Goal: Task Accomplishment & Management: Complete application form

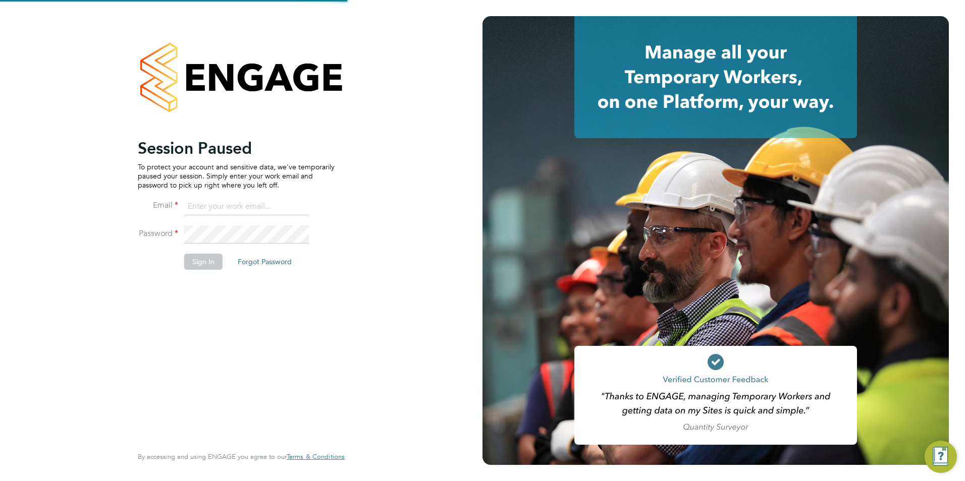
type input "[EMAIL_ADDRESS][DOMAIN_NAME]"
click at [203, 262] on button "Sign In" at bounding box center [203, 262] width 38 height 16
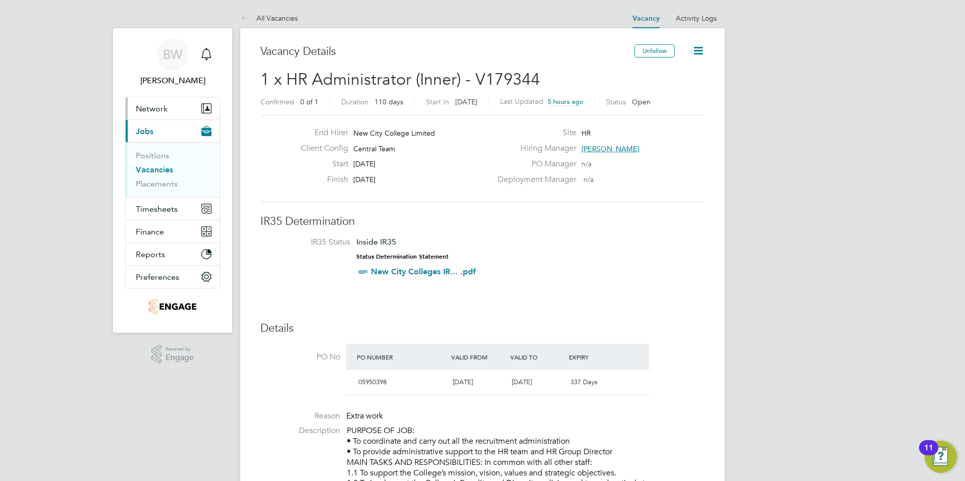
click at [154, 108] on span "Network" at bounding box center [152, 109] width 32 height 10
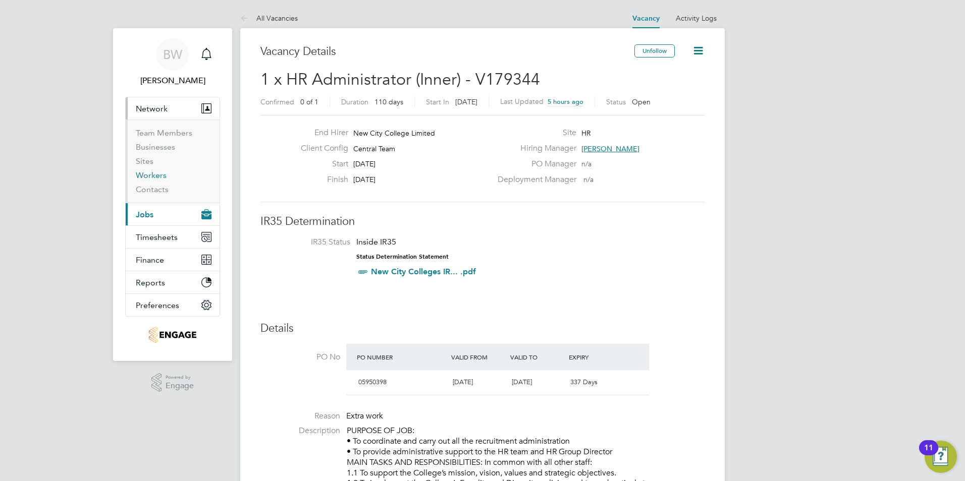
click at [157, 175] on link "Workers" at bounding box center [151, 176] width 31 height 10
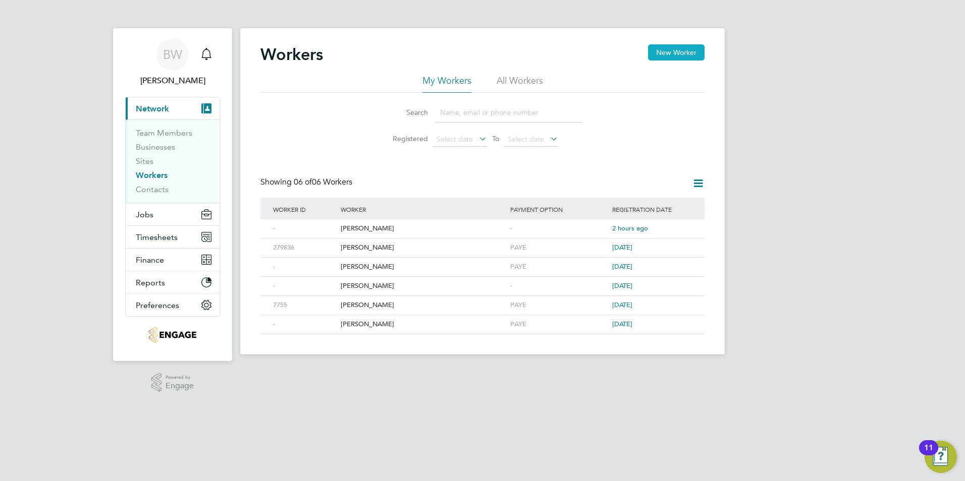
click at [676, 52] on button "New Worker" at bounding box center [676, 52] width 57 height 16
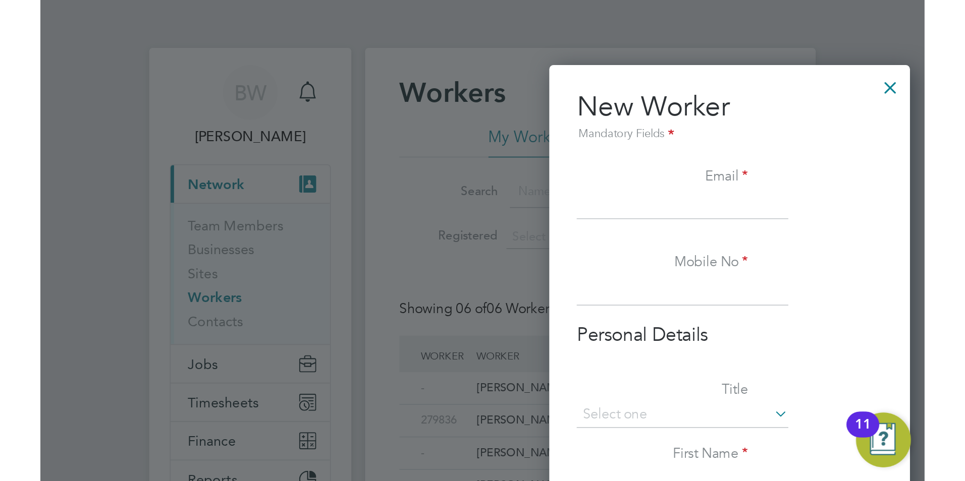
scroll to position [859, 267]
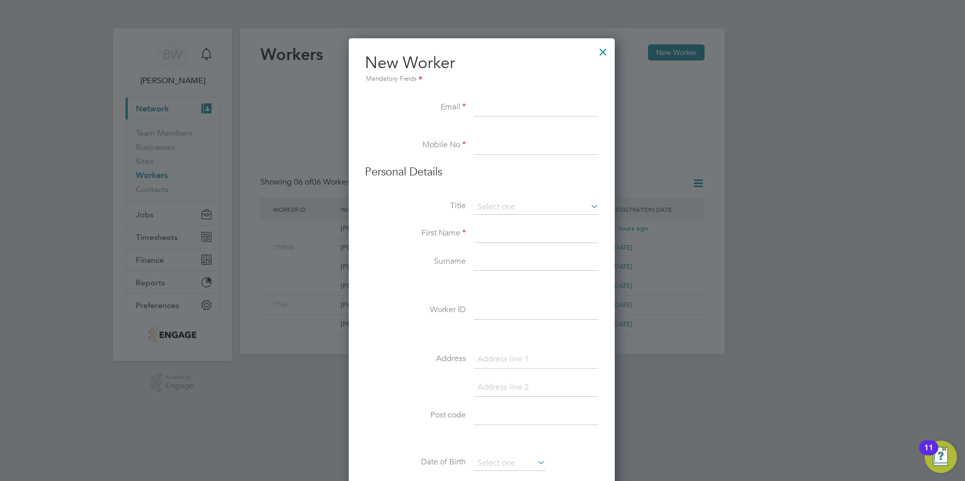
click at [519, 111] on input at bounding box center [536, 108] width 125 height 18
click at [554, 116] on input at bounding box center [536, 108] width 125 height 18
paste input "Srinidhi Kasiviswanathan <nidhi.kasi@gmail.com>;"
click at [516, 108] on input "Srinidhi Kasiviswanathan <nidhi.kasi@gmail.com" at bounding box center [536, 108] width 125 height 18
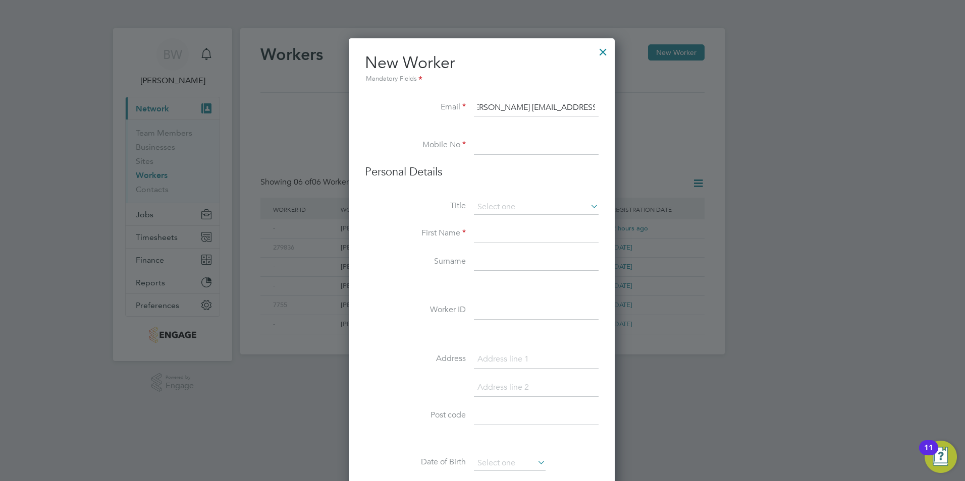
scroll to position [0, 0]
type input "nidhi.kasi@gmail.com"
click at [501, 147] on input at bounding box center [536, 146] width 125 height 18
click at [492, 144] on input at bounding box center [536, 146] width 125 height 18
type input "07767 975019"
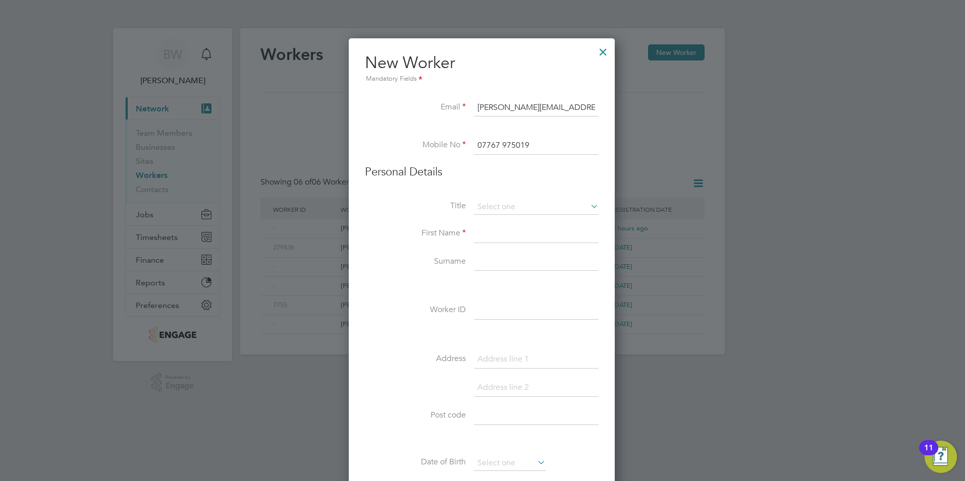
click at [511, 240] on input at bounding box center [536, 234] width 125 height 18
type input "Srinidhi"
click at [521, 263] on input at bounding box center [536, 262] width 125 height 18
click at [510, 268] on input at bounding box center [536, 262] width 125 height 18
paste input "Kasiviswanathan"
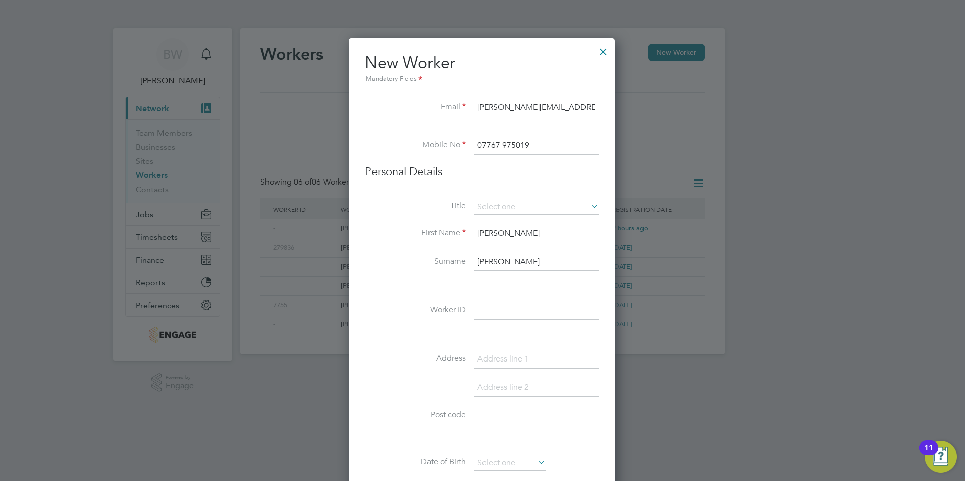
type input "Kasiviswanathan"
click at [380, 278] on li "Surname Kasiviswanathan" at bounding box center [482, 267] width 234 height 28
click at [516, 313] on input at bounding box center [536, 311] width 125 height 18
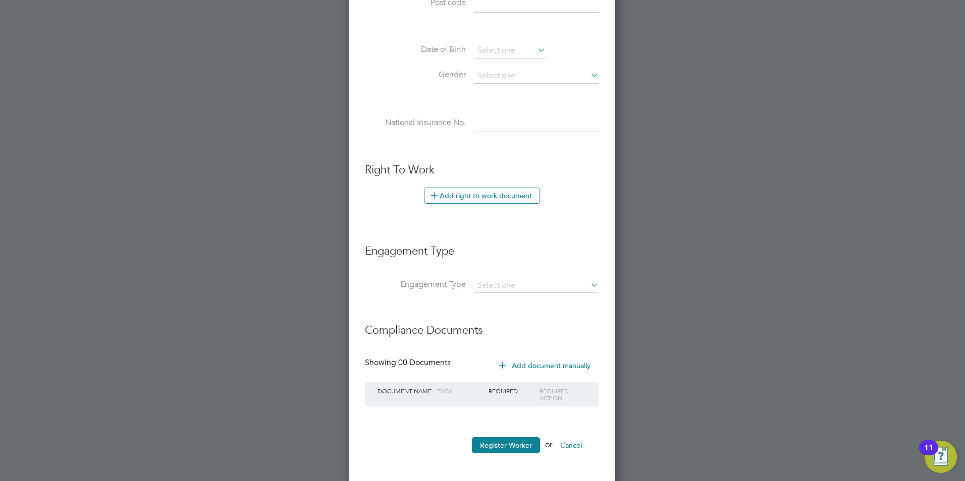
scroll to position [415, 0]
type input "304922"
click at [515, 443] on button "Register Worker" at bounding box center [506, 443] width 68 height 16
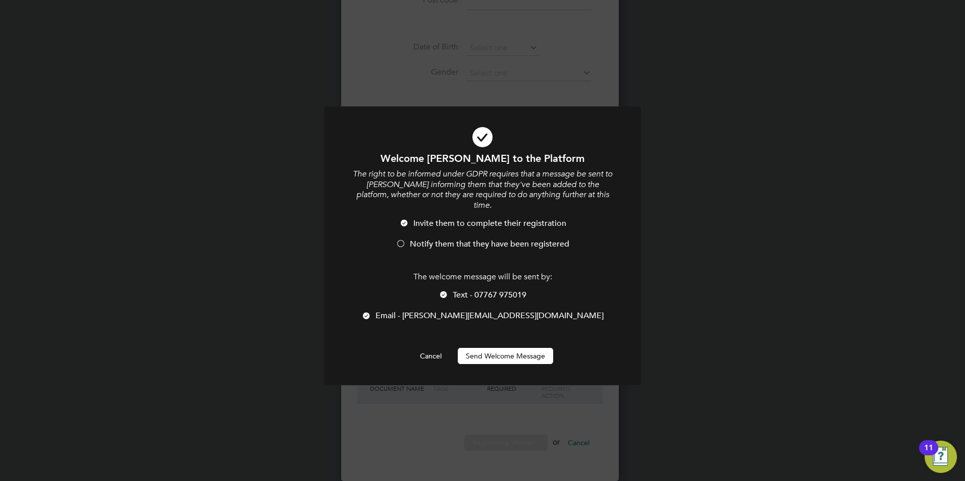
scroll to position [859, 267]
click at [506, 348] on button "Send Welcome Message" at bounding box center [505, 356] width 95 height 16
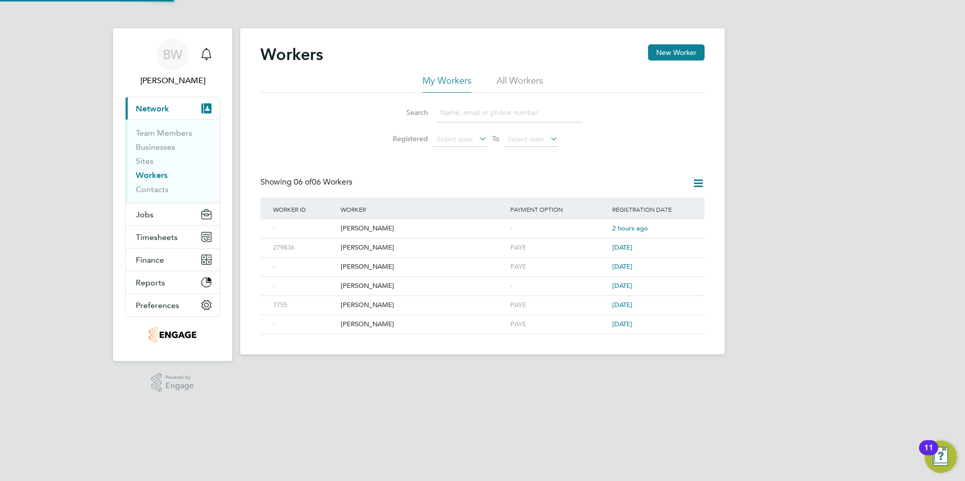
scroll to position [0, 0]
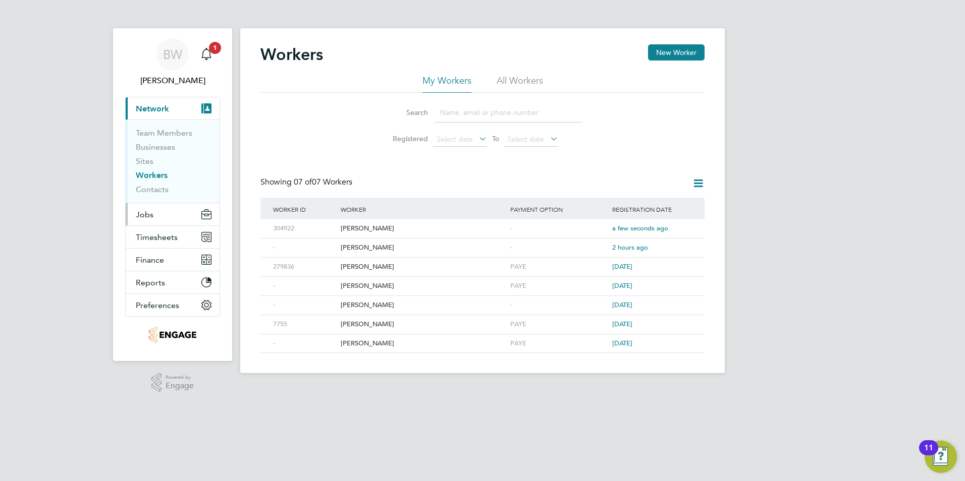
click at [154, 210] on button "Jobs" at bounding box center [173, 214] width 94 height 22
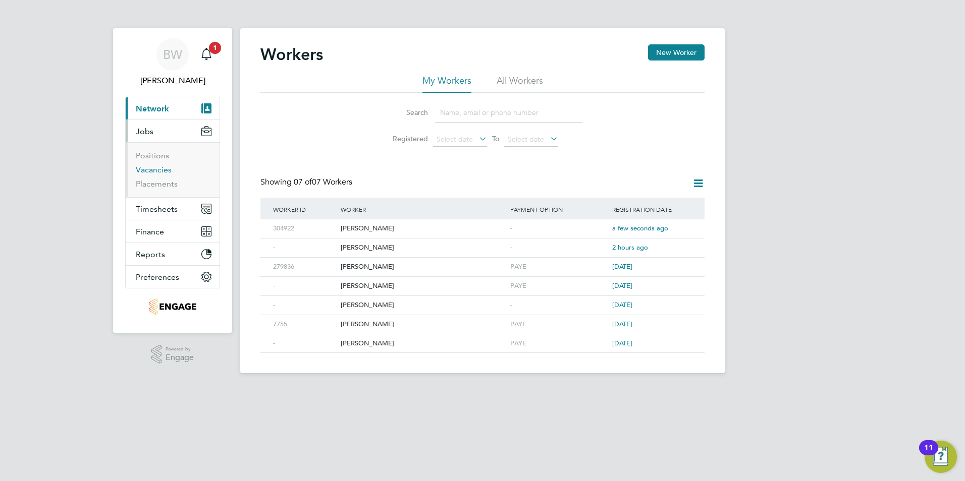
click at [168, 170] on link "Vacancies" at bounding box center [154, 170] width 36 height 10
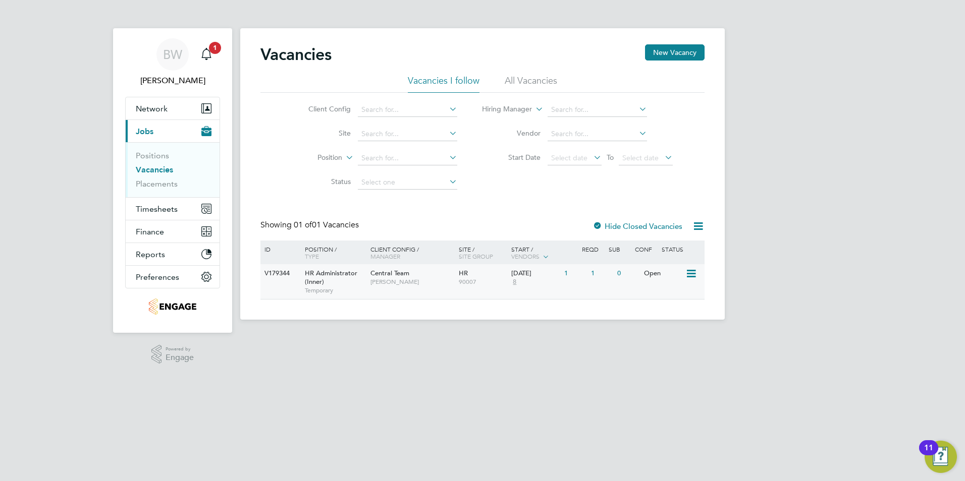
click at [334, 284] on div "HR Administrator (Inner) Temporary" at bounding box center [332, 281] width 71 height 35
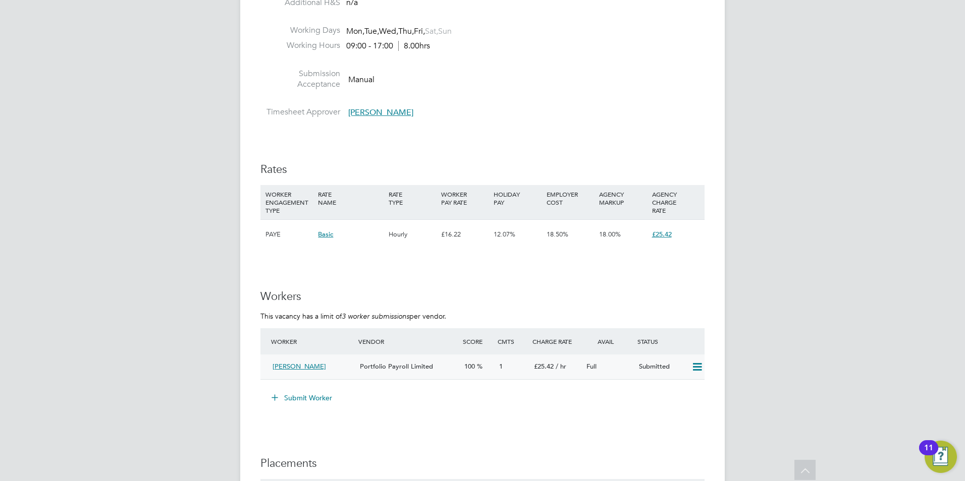
scroll to position [1312, 0]
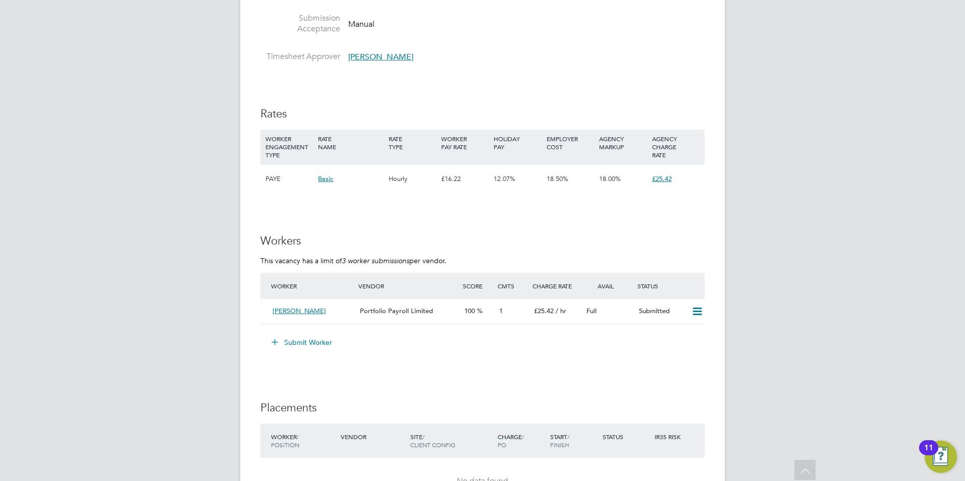
click at [299, 342] on button "Submit Worker" at bounding box center [302, 343] width 76 height 16
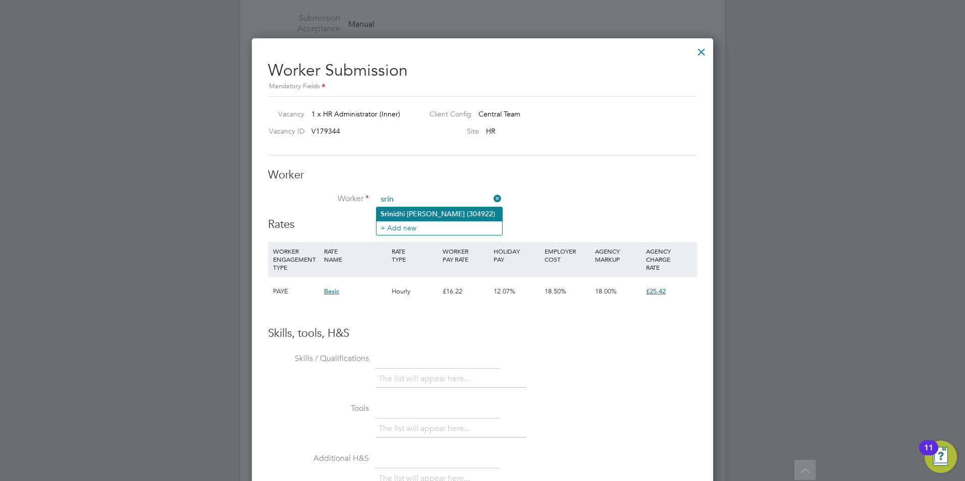
click at [421, 215] on li "Srin idhi Kasiviswanathan (304922)" at bounding box center [439, 214] width 126 height 14
type input "Srinidhi Kasiviswanathan (304922)"
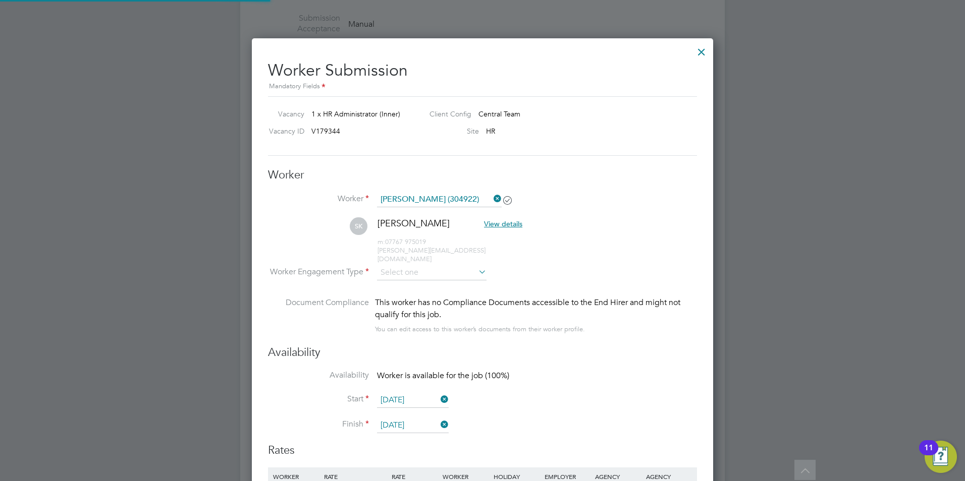
scroll to position [5, 5]
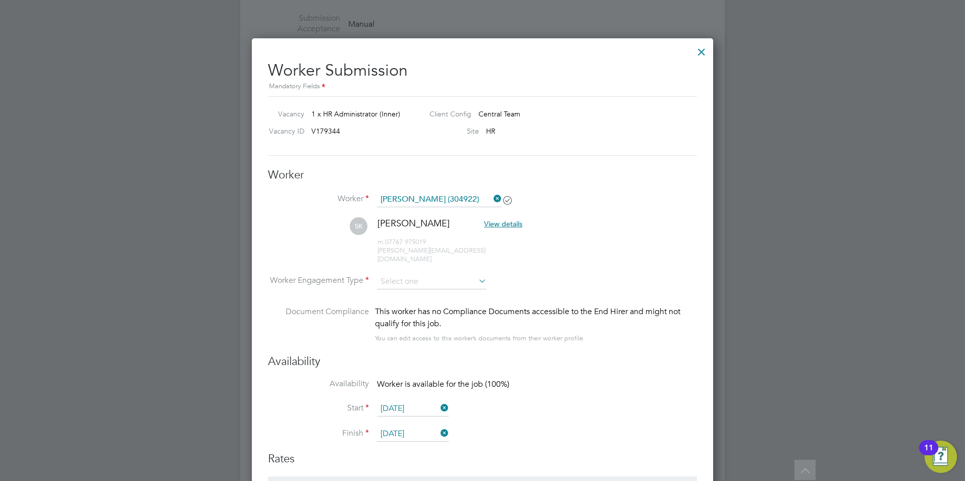
click at [476, 274] on icon at bounding box center [476, 281] width 0 height 14
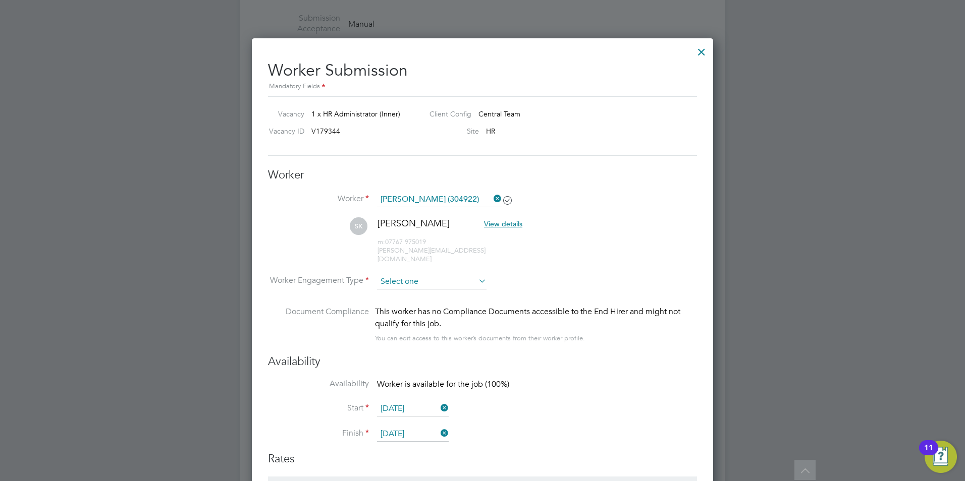
click at [451, 274] on input at bounding box center [431, 281] width 109 height 15
click at [425, 306] on li "PAYE" at bounding box center [431, 300] width 111 height 13
type input "PAYE"
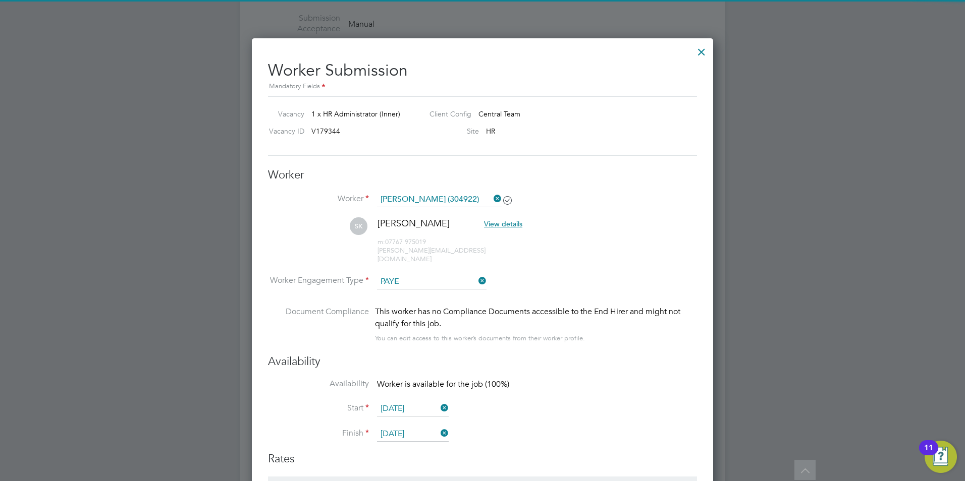
click at [534, 361] on div "Availability Availability Worker is available for the job (100%) Start 01 Sep 2…" at bounding box center [482, 403] width 429 height 97
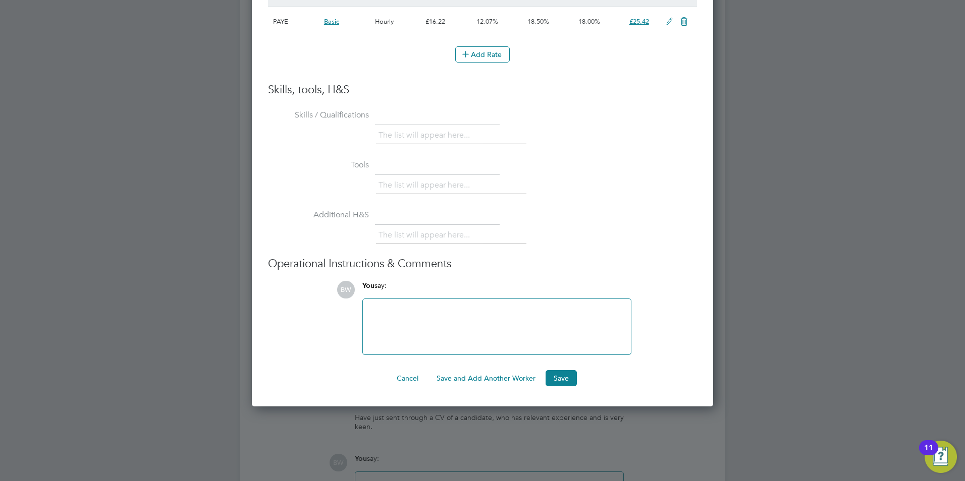
click at [442, 129] on li "The list will appear here..." at bounding box center [425, 136] width 95 height 14
click at [439, 129] on li "The list will appear here..." at bounding box center [425, 136] width 95 height 14
drag, startPoint x: 439, startPoint y: 126, endPoint x: 467, endPoint y: 126, distance: 27.8
click at [467, 129] on li "The list will appear here..." at bounding box center [425, 136] width 95 height 14
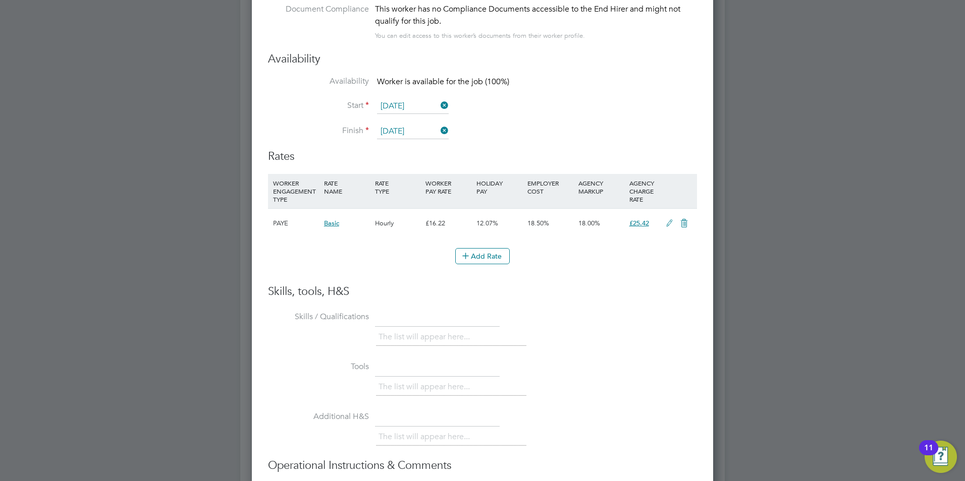
scroll to position [1564, 0]
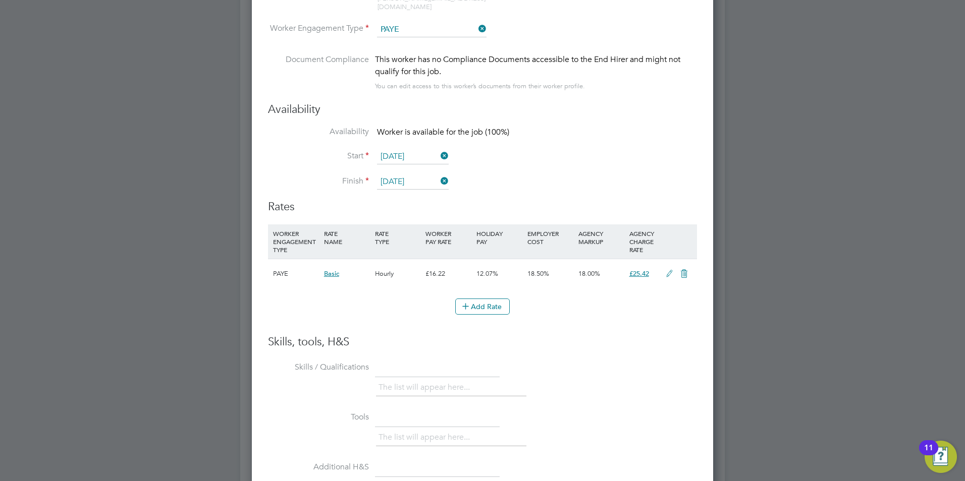
click at [438, 149] on icon at bounding box center [438, 156] width 0 height 14
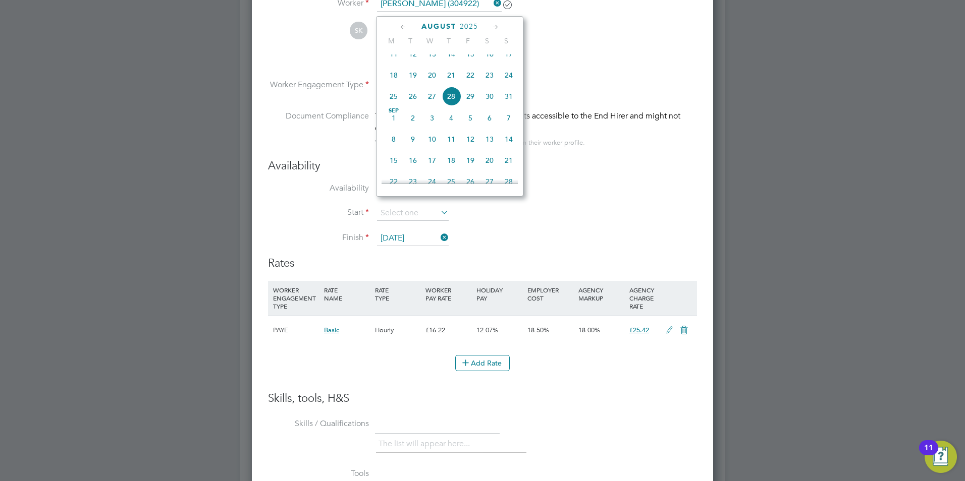
scroll to position [1413, 0]
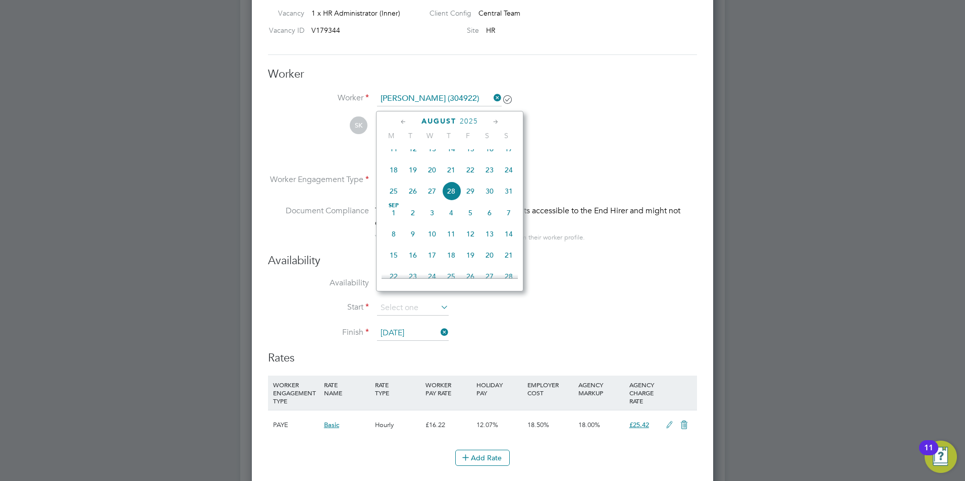
click at [495, 118] on icon at bounding box center [496, 122] width 10 height 11
click at [391, 200] on span "15" at bounding box center [393, 190] width 19 height 19
type input "15 Sep 2025"
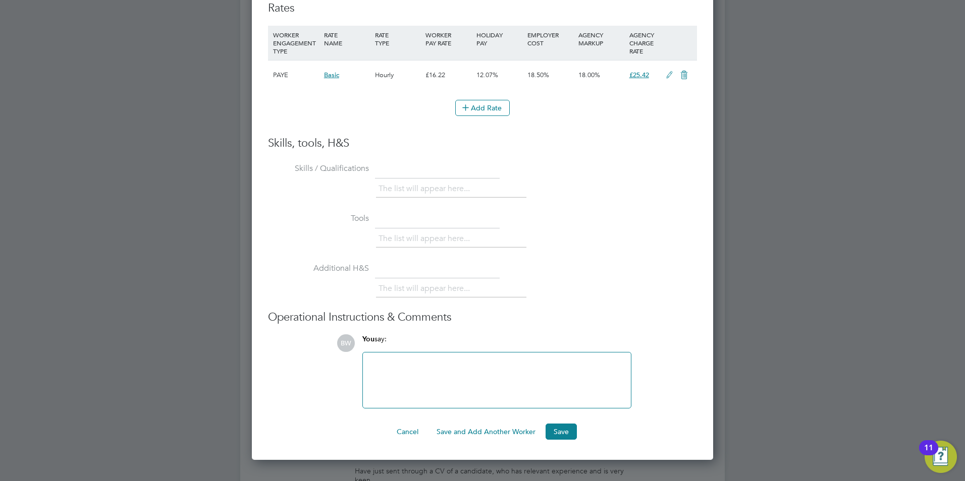
scroll to position [1917, 0]
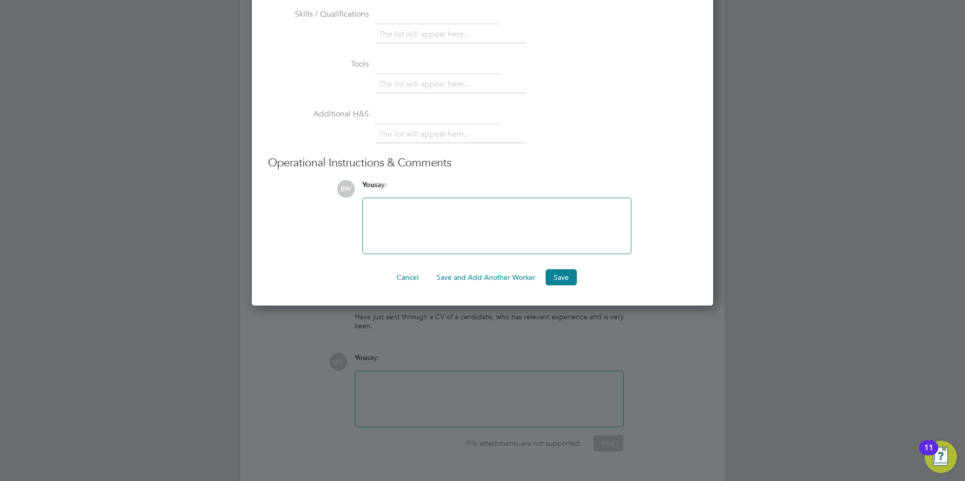
click at [416, 226] on div at bounding box center [497, 225] width 256 height 43
click at [523, 204] on div "Candidate available from 15th Sept." at bounding box center [497, 225] width 256 height 43
click at [561, 269] on button "Save" at bounding box center [560, 277] width 31 height 16
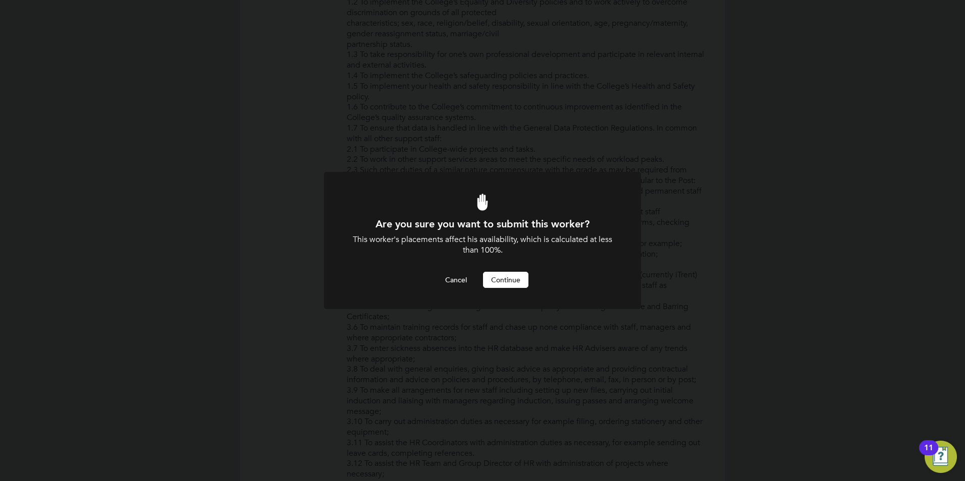
scroll to position [0, 0]
click at [518, 277] on button "Continue" at bounding box center [505, 280] width 45 height 16
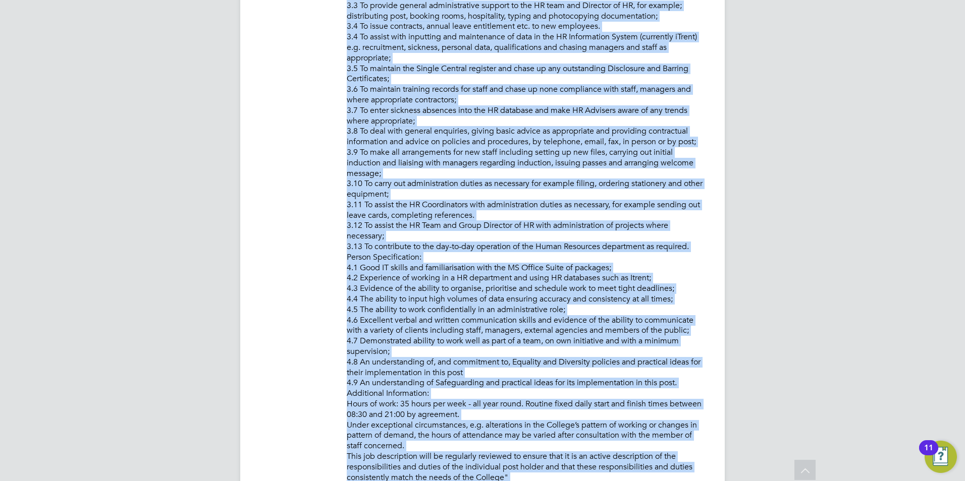
scroll to position [791, 0]
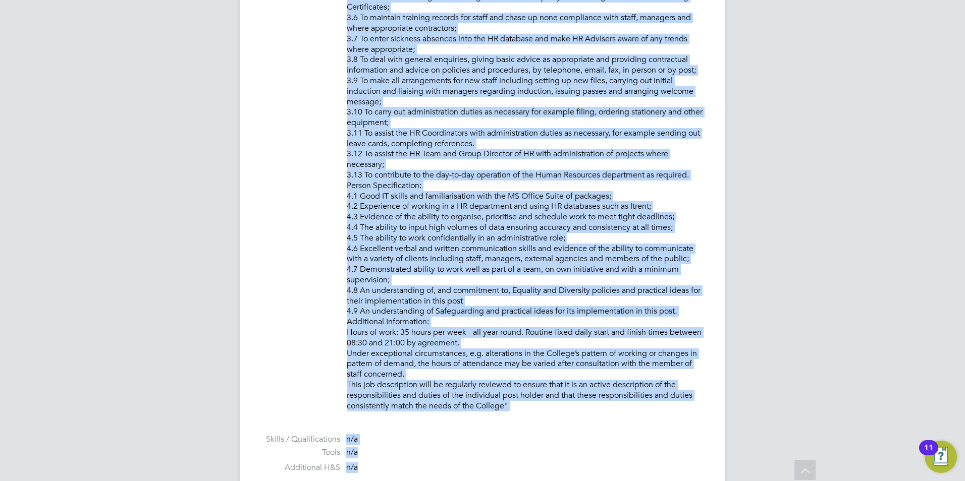
drag, startPoint x: 347, startPoint y: 277, endPoint x: 516, endPoint y: 404, distance: 211.1
click at [516, 404] on p "PURPOSE OF JOB: • To coordinate and carry out all the recruitment administratio…" at bounding box center [526, 23] width 358 height 777
drag, startPoint x: 516, startPoint y: 404, endPoint x: 484, endPoint y: 356, distance: 57.2
copy p "PURPOSE OF JOB: • To coordinate and carry out all the recruitment administratio…"
click at [693, 264] on p "PURPOSE OF JOB: • To coordinate and carry out all the recruitment administratio…" at bounding box center [526, 23] width 358 height 777
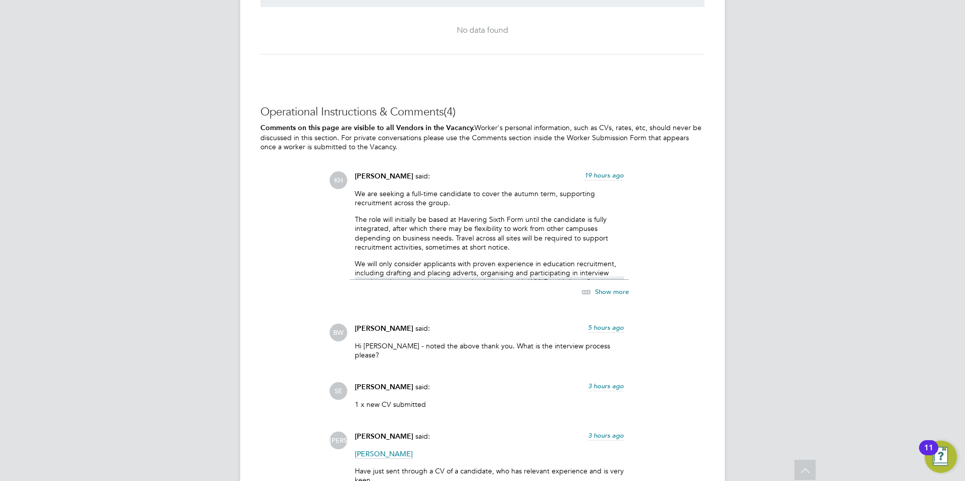
scroll to position [1800, 0]
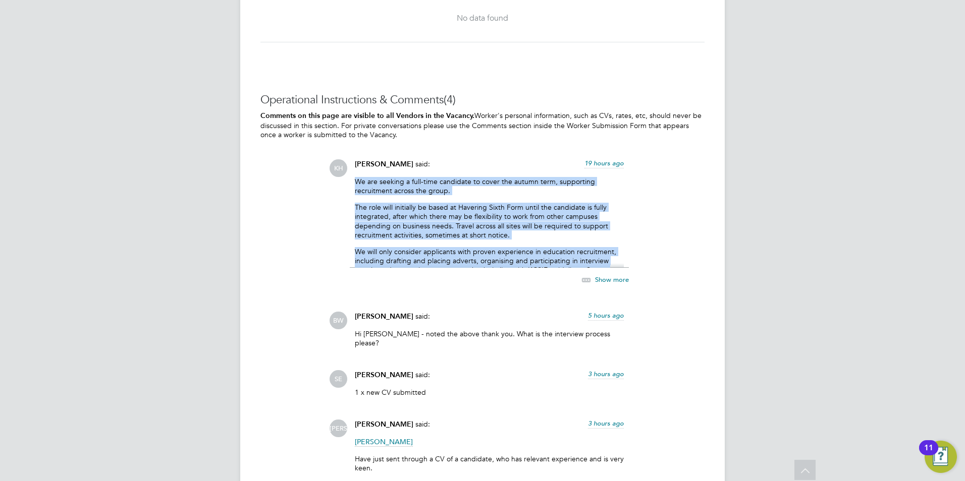
drag, startPoint x: 355, startPoint y: 179, endPoint x: 606, endPoint y: 265, distance: 265.0
click at [606, 265] on div "Kirsty Hanmore said: 19 hours ago We are seeking a full-time candidate to cover…" at bounding box center [489, 227] width 279 height 137
drag, startPoint x: 606, startPoint y: 265, endPoint x: 615, endPoint y: 278, distance: 16.0
click at [615, 278] on span "Show more" at bounding box center [612, 279] width 34 height 9
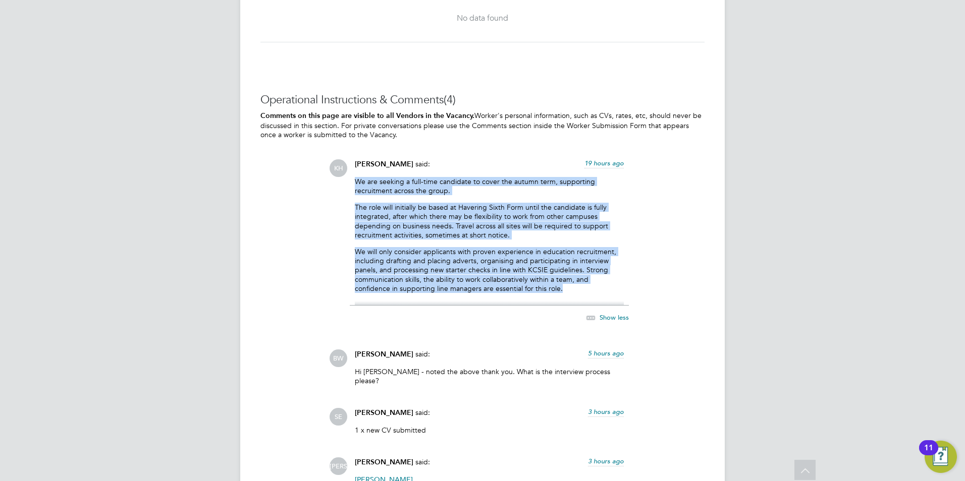
copy div "We are seeking a full-time candidate to cover the autumn term, supporting recru…"
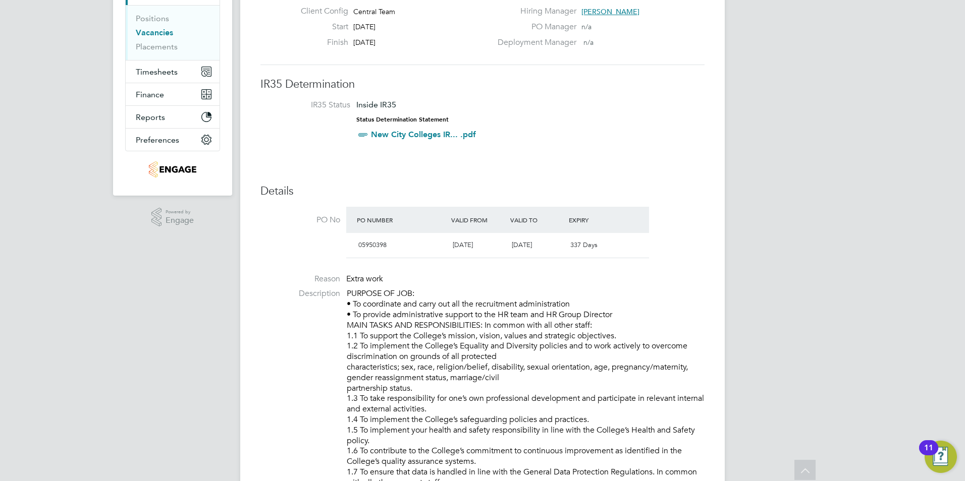
scroll to position [0, 0]
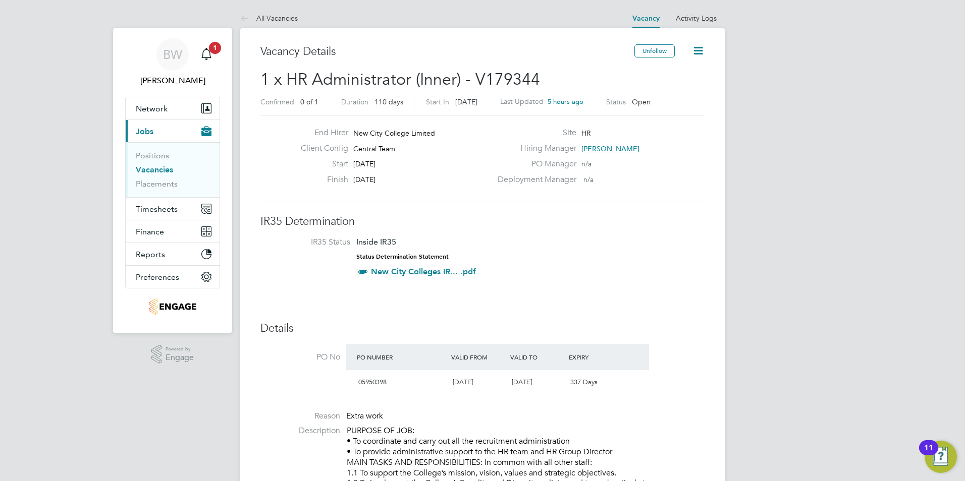
click at [623, 130] on div "Site HR" at bounding box center [599, 136] width 217 height 16
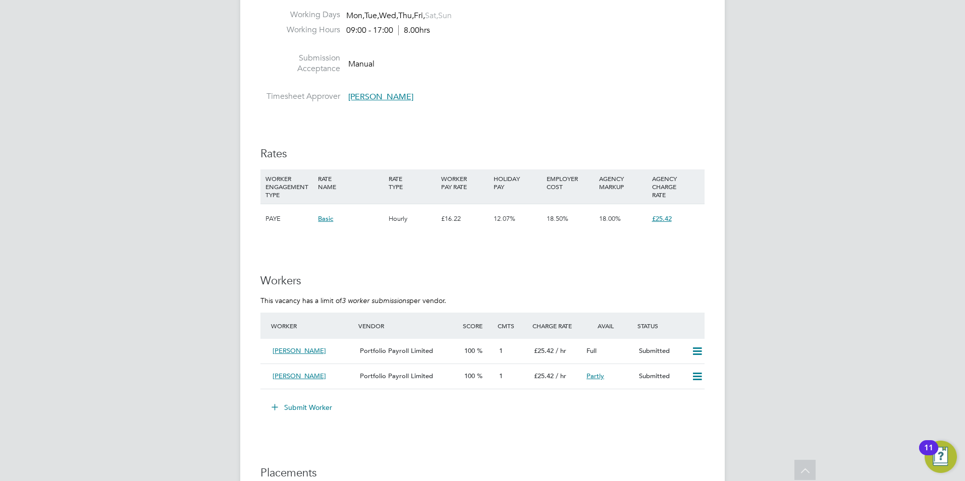
scroll to position [1312, 0]
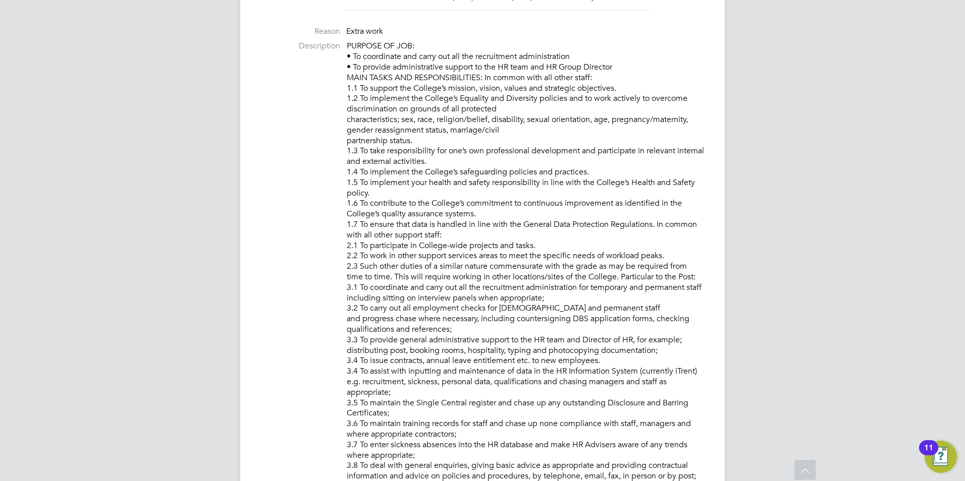
scroll to position [398, 0]
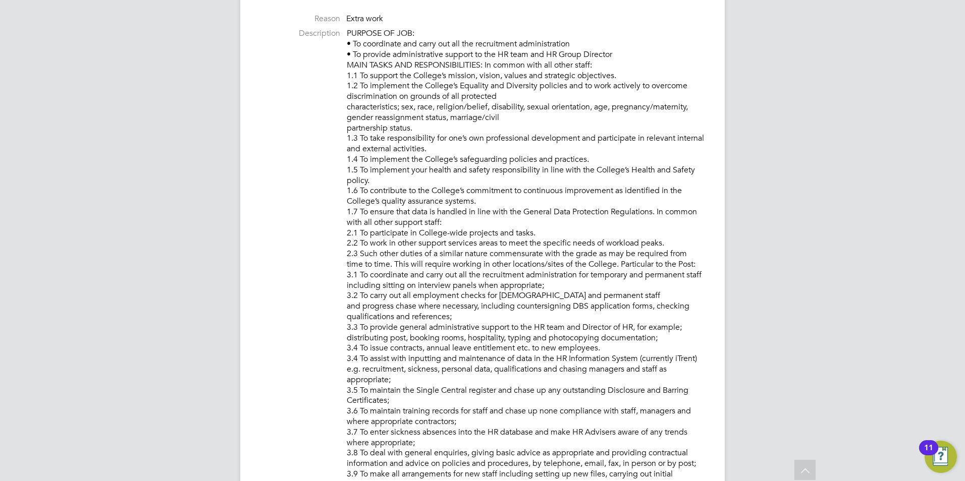
click at [523, 296] on p "PURPOSE OF JOB: • To coordinate and carry out all the recruitment administratio…" at bounding box center [526, 416] width 358 height 777
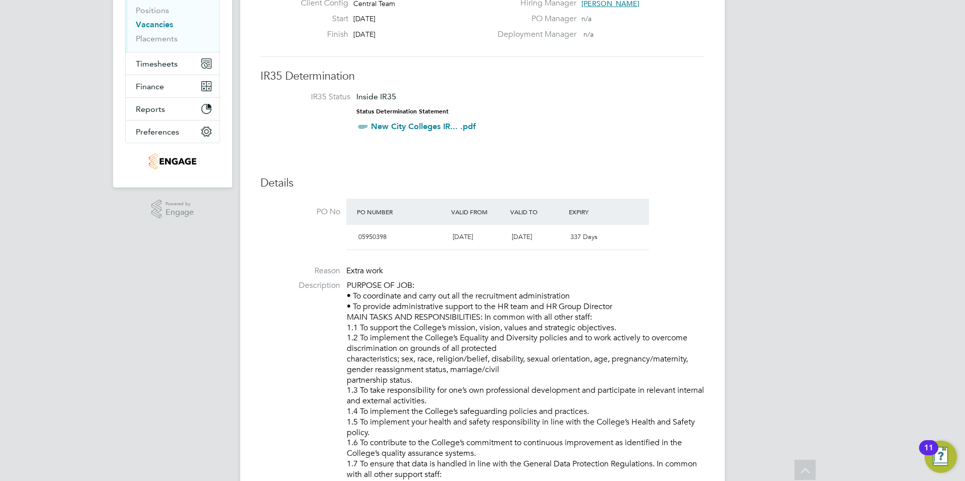
scroll to position [0, 0]
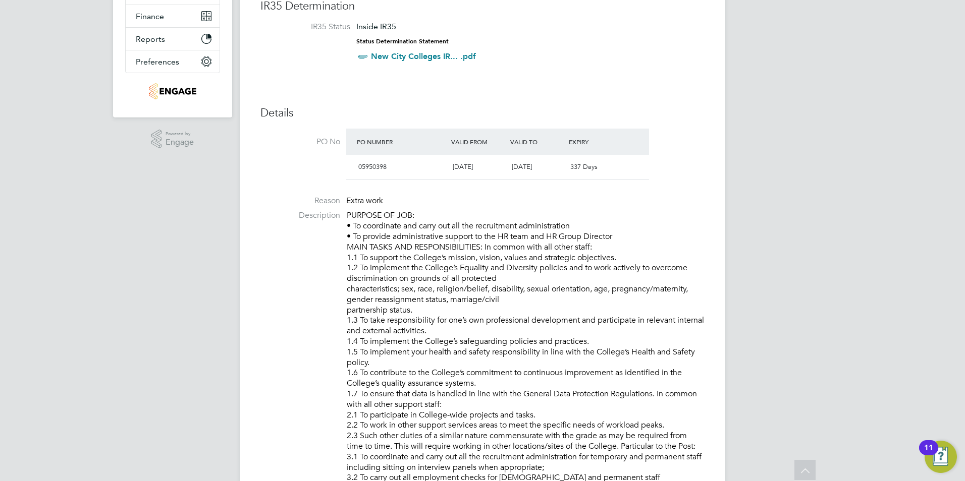
scroll to position [262, 0]
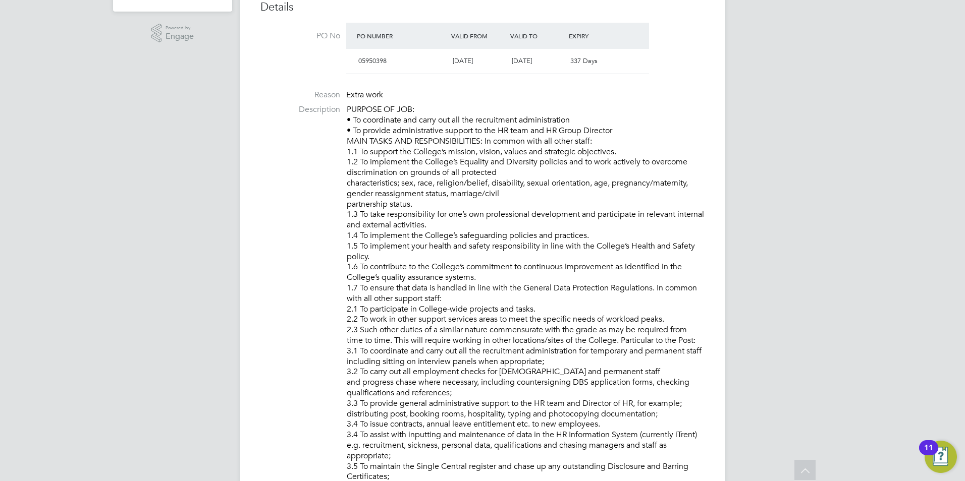
scroll to position [323, 0]
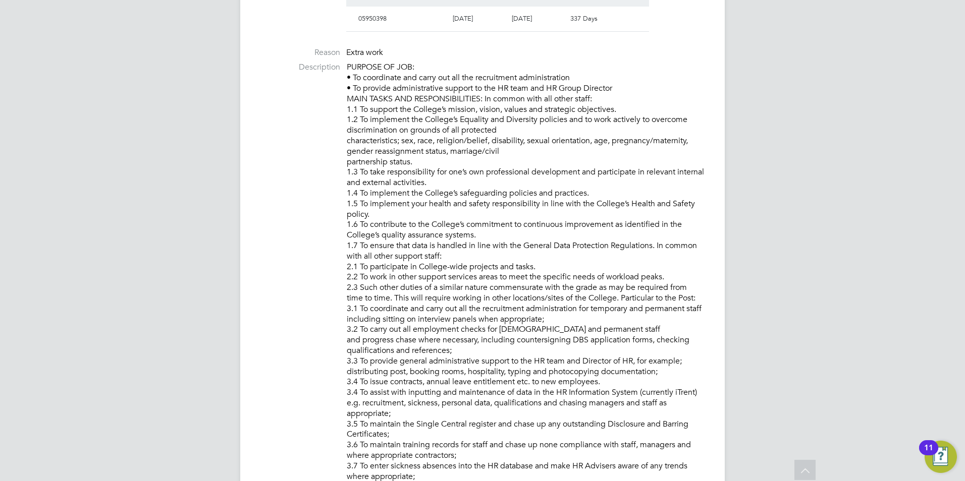
scroll to position [363, 0]
click at [404, 203] on p "PURPOSE OF JOB: • To coordinate and carry out all the recruitment administratio…" at bounding box center [526, 451] width 358 height 777
click at [413, 219] on p "PURPOSE OF JOB: • To coordinate and carry out all the recruitment administratio…" at bounding box center [526, 451] width 358 height 777
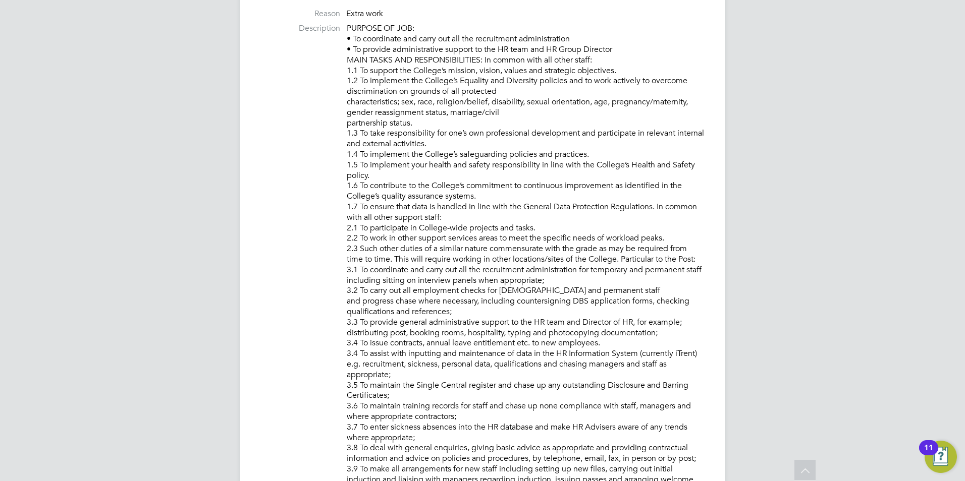
scroll to position [404, 0]
drag, startPoint x: 362, startPoint y: 204, endPoint x: 448, endPoint y: 213, distance: 86.3
click at [448, 213] on p "PURPOSE OF JOB: • To coordinate and carry out all the recruitment administratio…" at bounding box center [526, 410] width 358 height 777
copy p "o ensure that data is handled in line with the General Data Protection Regulati…"
drag, startPoint x: 362, startPoint y: 268, endPoint x: 688, endPoint y: 369, distance: 341.7
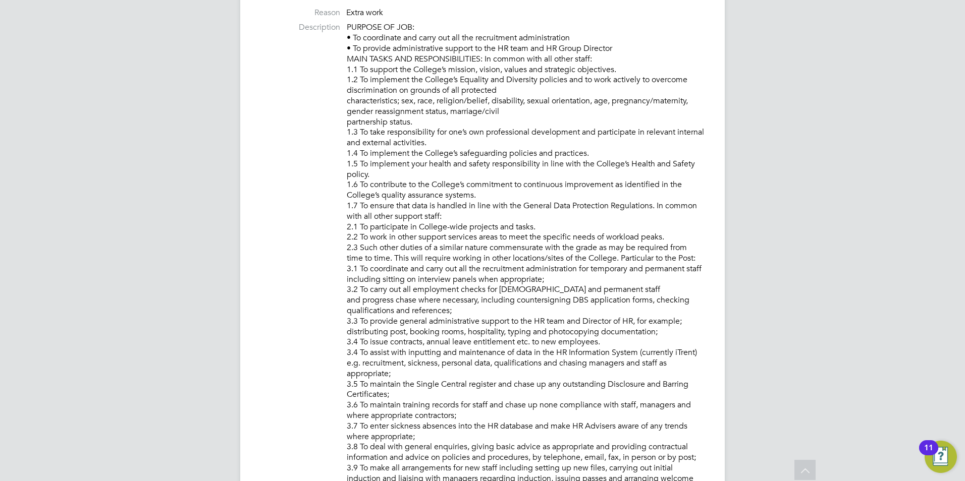
click at [688, 369] on p "PURPOSE OF JOB: • To coordinate and carry out all the recruitment administratio…" at bounding box center [526, 410] width 358 height 777
copy p "To coordinate and carry out all the recruitment administration for temporary an…"
click at [468, 349] on p "PURPOSE OF JOB: • To coordinate and carry out all the recruitment administratio…" at bounding box center [526, 410] width 358 height 777
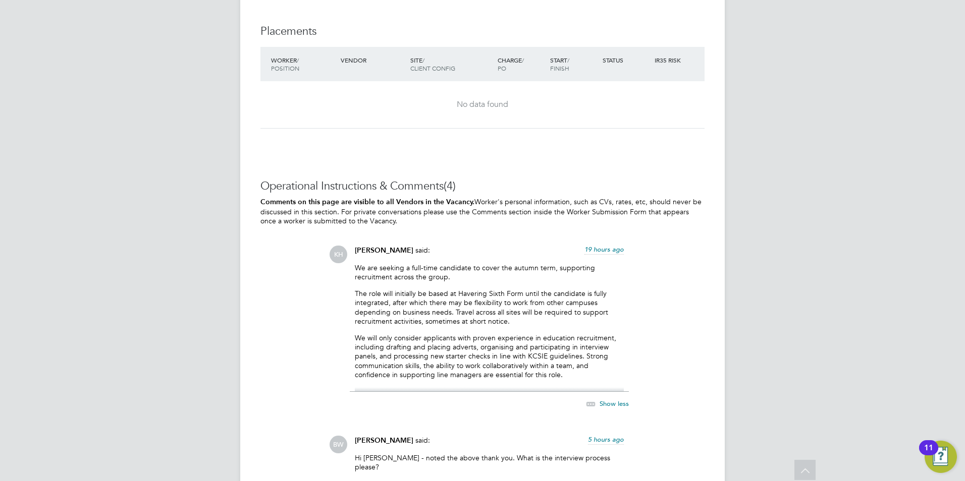
scroll to position [1716, 0]
click at [411, 292] on p "The role will initially be based at Havering Sixth Form until the candidate is …" at bounding box center [489, 306] width 269 height 37
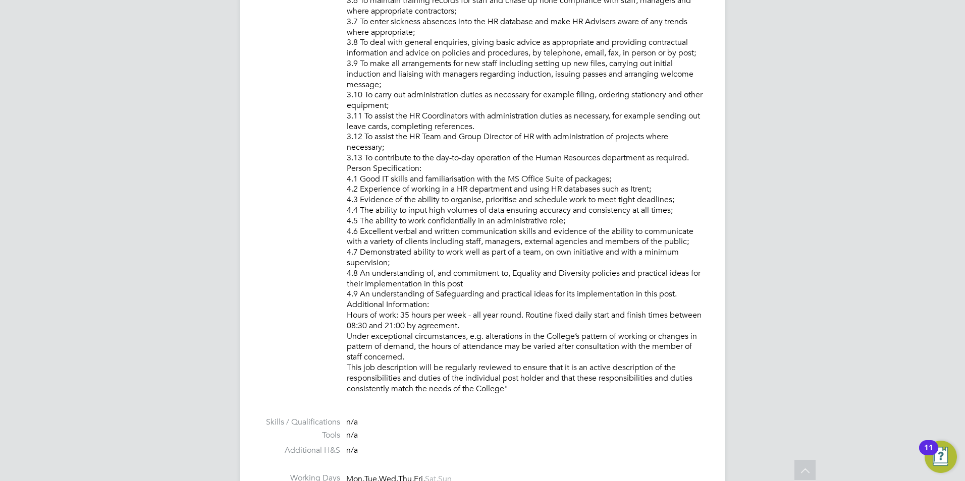
scroll to position [807, 0]
drag, startPoint x: 360, startPoint y: 190, endPoint x: 663, endPoint y: 188, distance: 302.7
click at [663, 188] on p "PURPOSE OF JOB: • To coordinate and carry out all the recruitment administratio…" at bounding box center [526, 7] width 358 height 777
copy p "Experience of working in a HR department and using HR databases such as Itrent;"
click at [518, 314] on p "PURPOSE OF JOB: • To coordinate and carry out all the recruitment administratio…" at bounding box center [526, 7] width 358 height 777
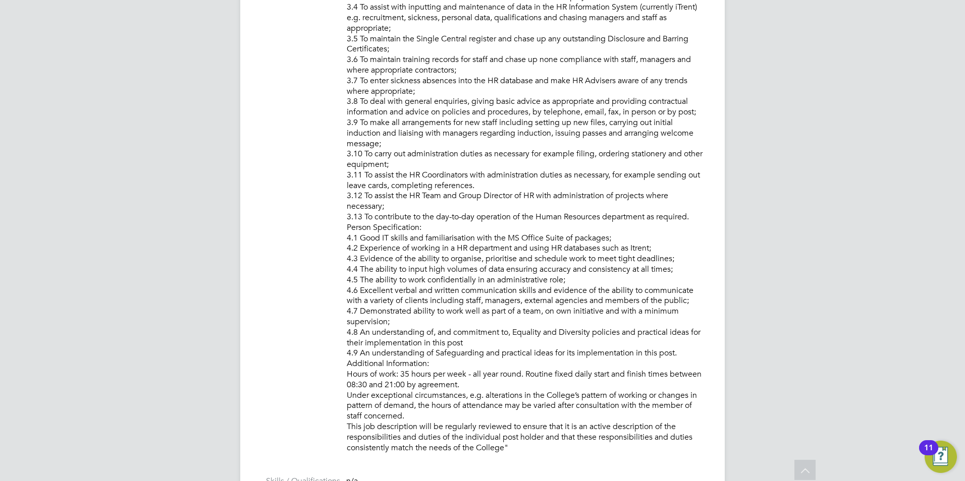
scroll to position [747, 0]
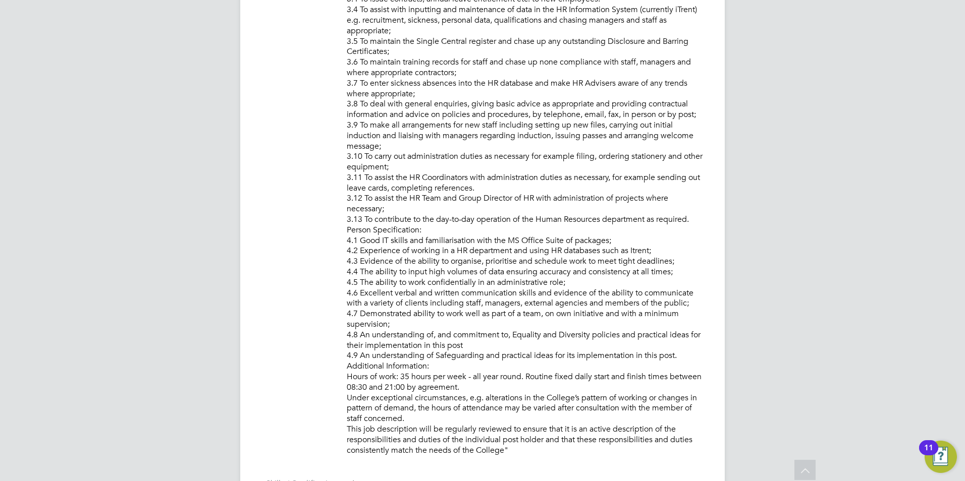
click at [405, 263] on p "PURPOSE OF JOB: • To coordinate and carry out all the recruitment administratio…" at bounding box center [526, 67] width 358 height 777
click at [405, 264] on p "PURPOSE OF JOB: • To coordinate and carry out all the recruitment administratio…" at bounding box center [526, 67] width 358 height 777
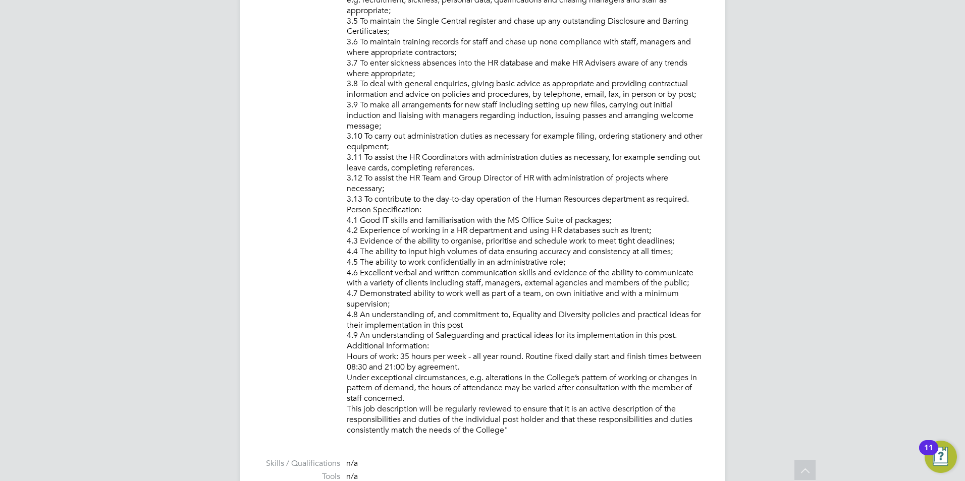
click at [407, 272] on p "PURPOSE OF JOB: • To coordinate and carry out all the recruitment administratio…" at bounding box center [526, 47] width 358 height 777
click at [382, 319] on p "PURPOSE OF JOB: • To coordinate and carry out all the recruitment administratio…" at bounding box center [526, 47] width 358 height 777
drag, startPoint x: 362, startPoint y: 334, endPoint x: 454, endPoint y: 347, distance: 92.8
click at [454, 347] on p "PURPOSE OF JOB: • To coordinate and carry out all the recruitment administratio…" at bounding box center [526, 47] width 358 height 777
drag, startPoint x: 454, startPoint y: 347, endPoint x: 493, endPoint y: 221, distance: 131.7
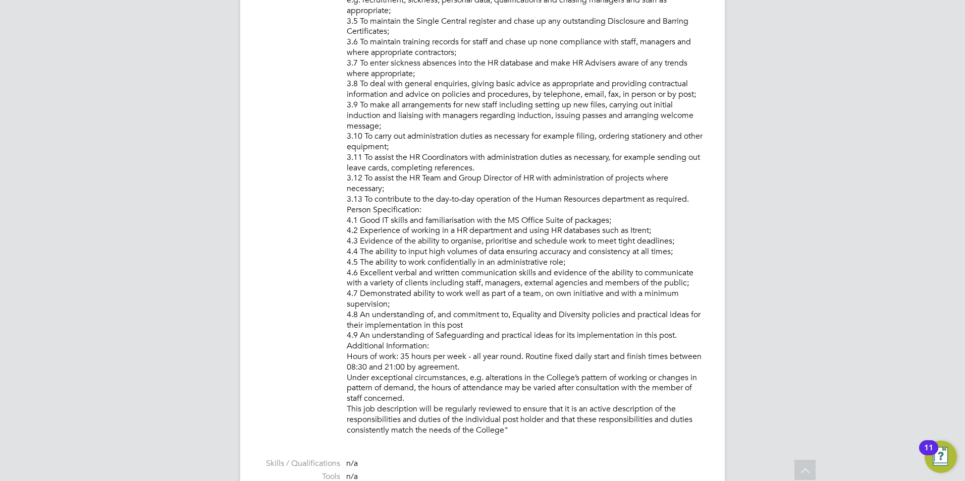
click at [493, 221] on p "PURPOSE OF JOB: • To coordinate and carry out all the recruitment administratio…" at bounding box center [526, 47] width 358 height 777
drag, startPoint x: 361, startPoint y: 250, endPoint x: 685, endPoint y: 251, distance: 323.4
click at [685, 251] on p "PURPOSE OF JOB: • To coordinate and carry out all the recruitment administratio…" at bounding box center [526, 47] width 358 height 777
copy p "The ability to input high volumes of data ensuring accuracy and consistency at …"
